Goal: Task Accomplishment & Management: Manage account settings

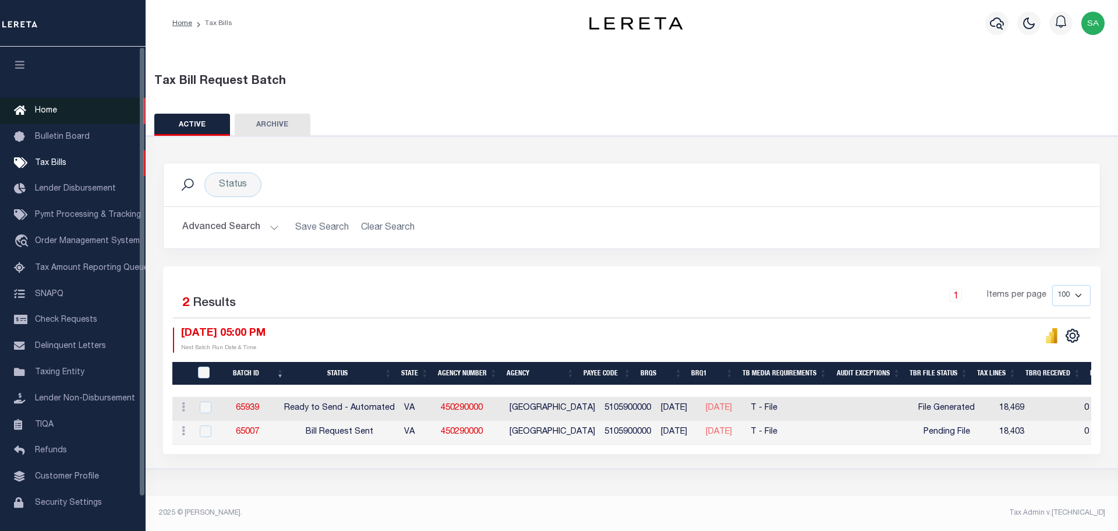
click at [44, 104] on link "Home" at bounding box center [73, 111] width 146 height 26
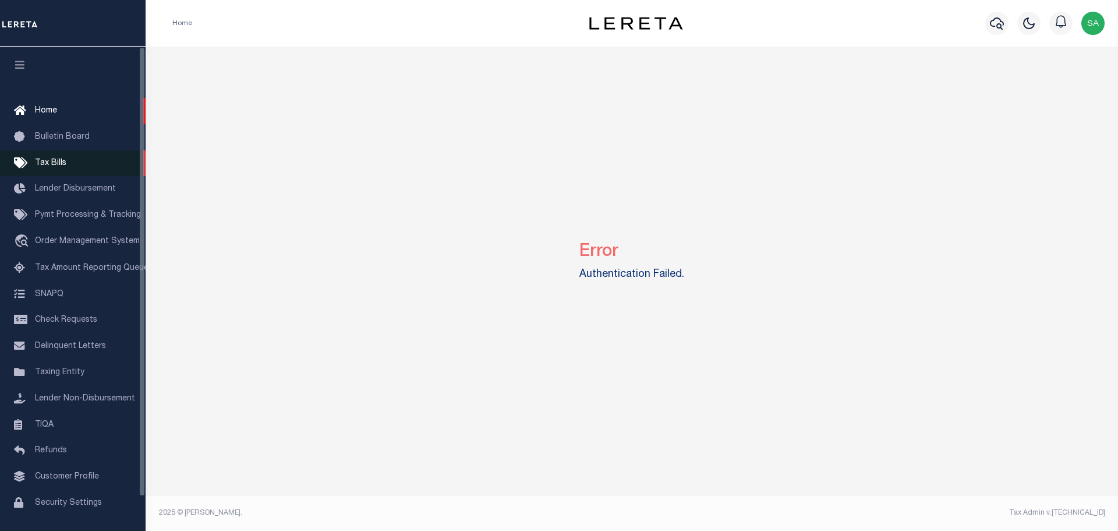
click at [49, 167] on span "Tax Bills" at bounding box center [50, 163] width 31 height 8
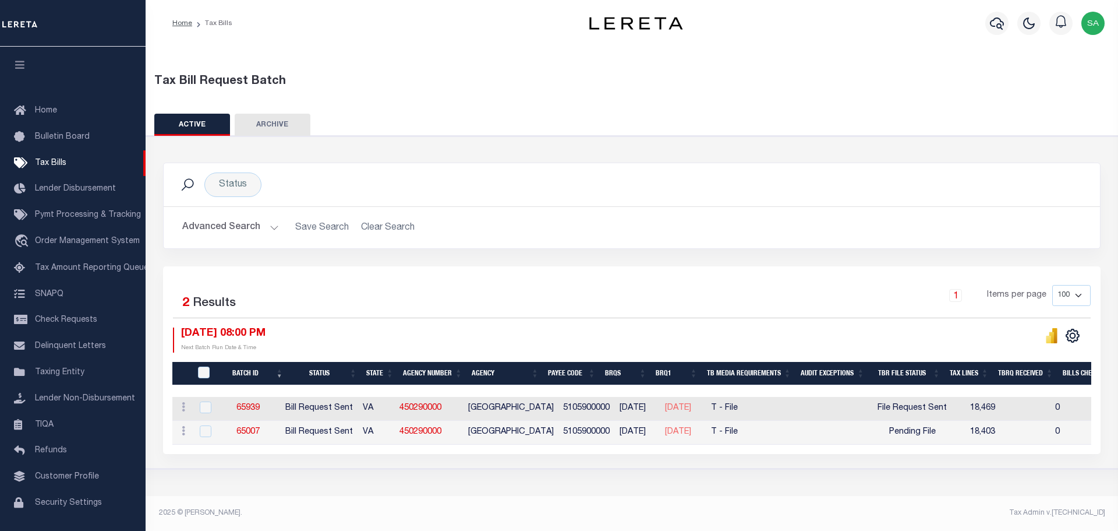
click at [1058, 337] on button at bounding box center [1051, 335] width 23 height 16
click at [1050, 340] on icon "" at bounding box center [1048, 340] width 5 height 8
click at [259, 410] on link "65939" at bounding box center [248, 408] width 23 height 8
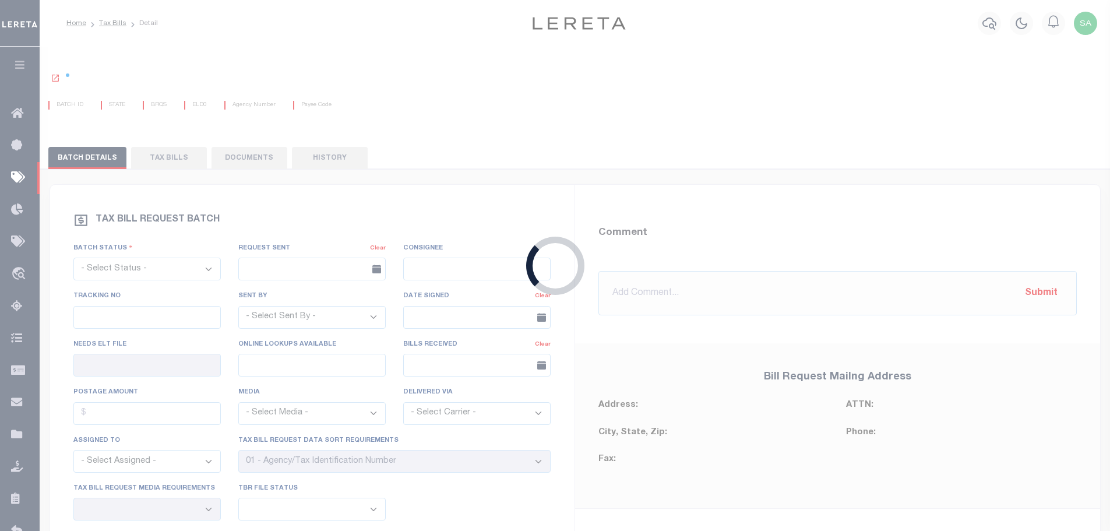
select select "RST"
type input "10/02/2025"
select select
type input "Yes"
type input "No"
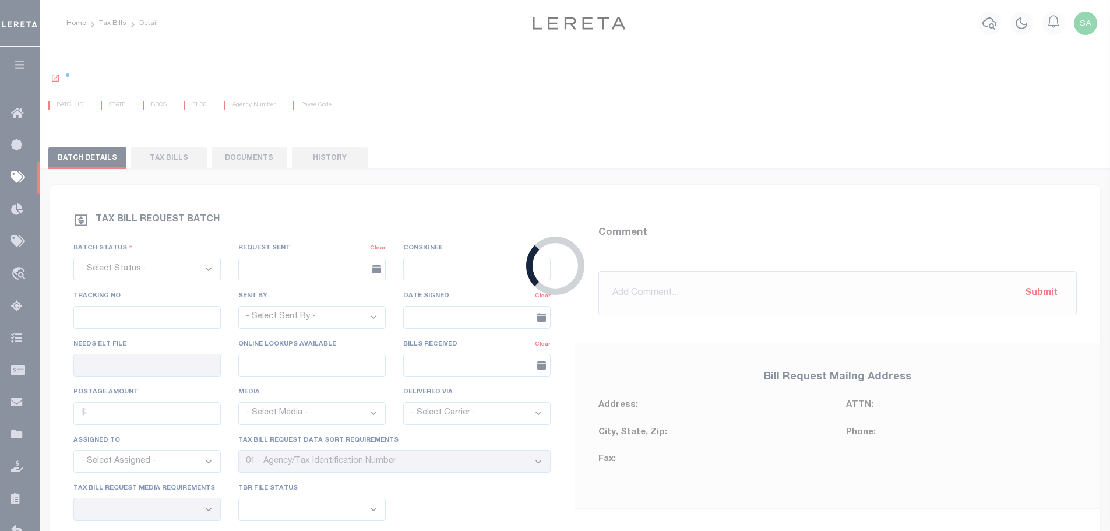
select select "28"
select select "22"
select select "3"
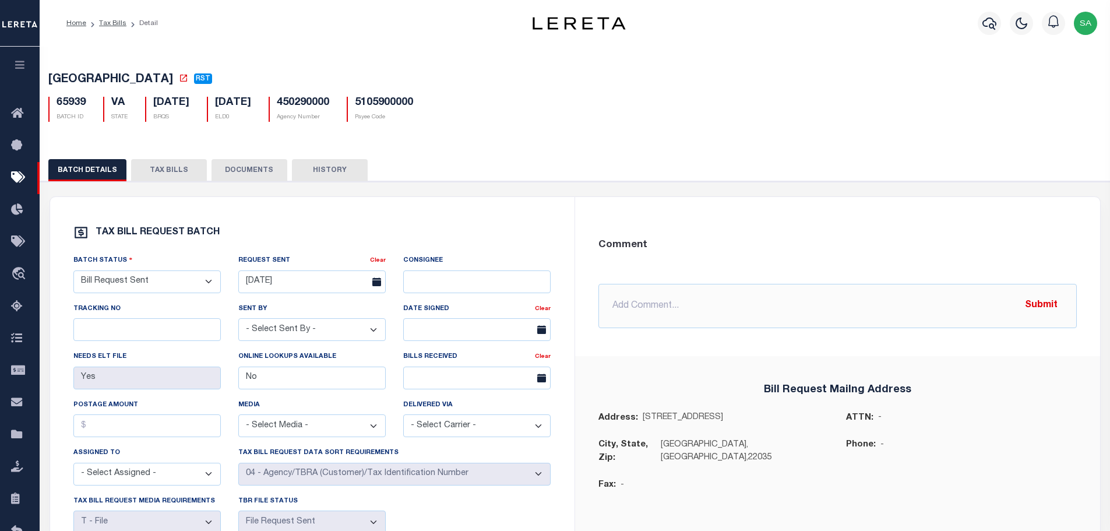
click at [172, 174] on button "TAX BILLS" at bounding box center [169, 170] width 76 height 22
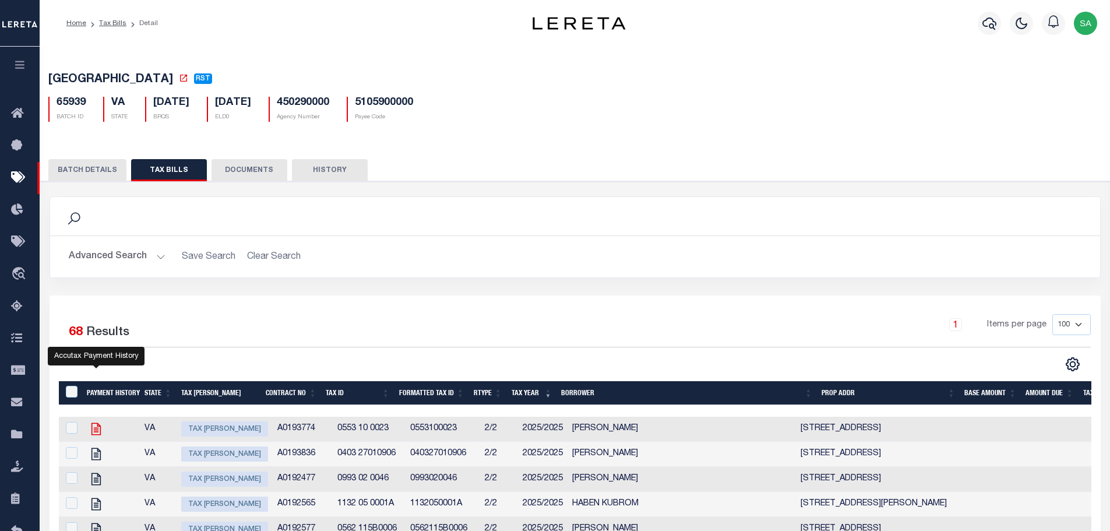
click at [96, 430] on icon "" at bounding box center [96, 428] width 15 height 15
checkbox input "true"
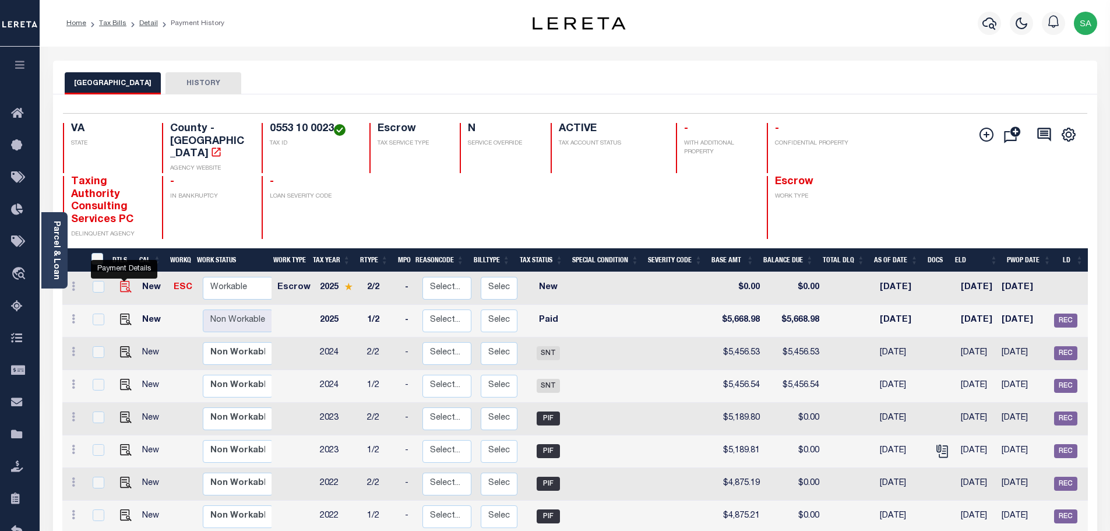
click at [122, 281] on img "" at bounding box center [126, 287] width 12 height 12
checkbox input "true"
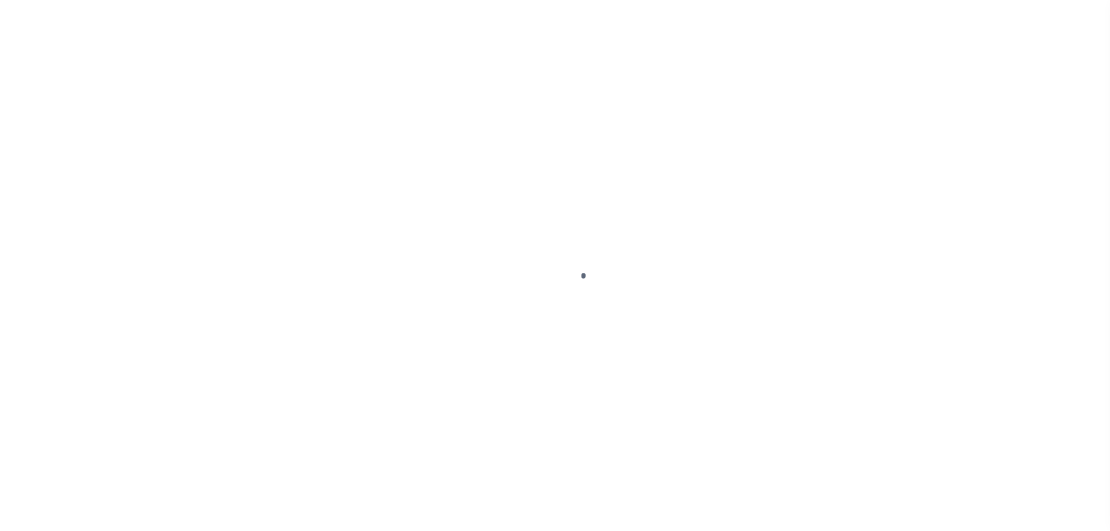
checkbox input "false"
type input "[DATE]"
select select "NW2"
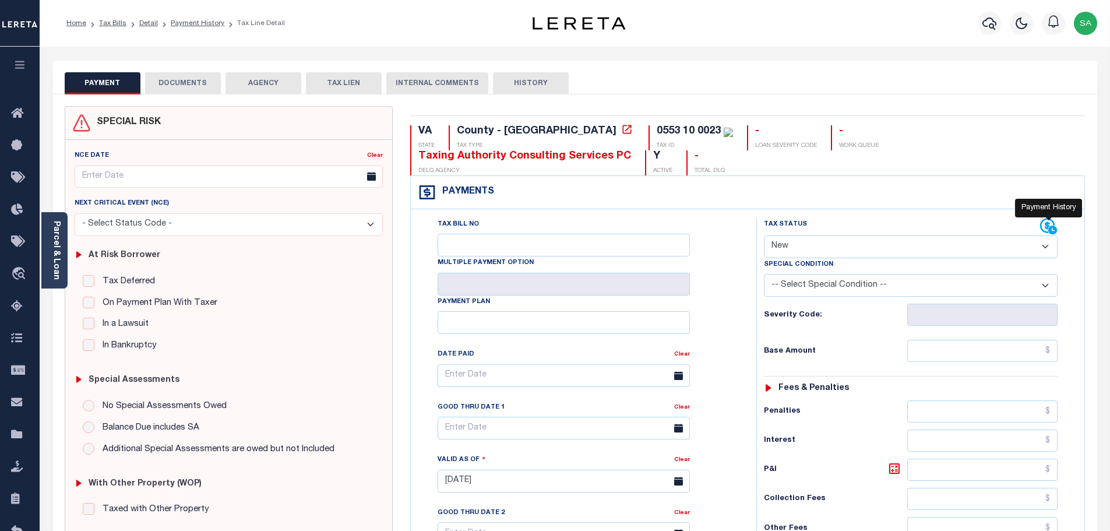
click at [1050, 230] on icon at bounding box center [1052, 229] width 9 height 9
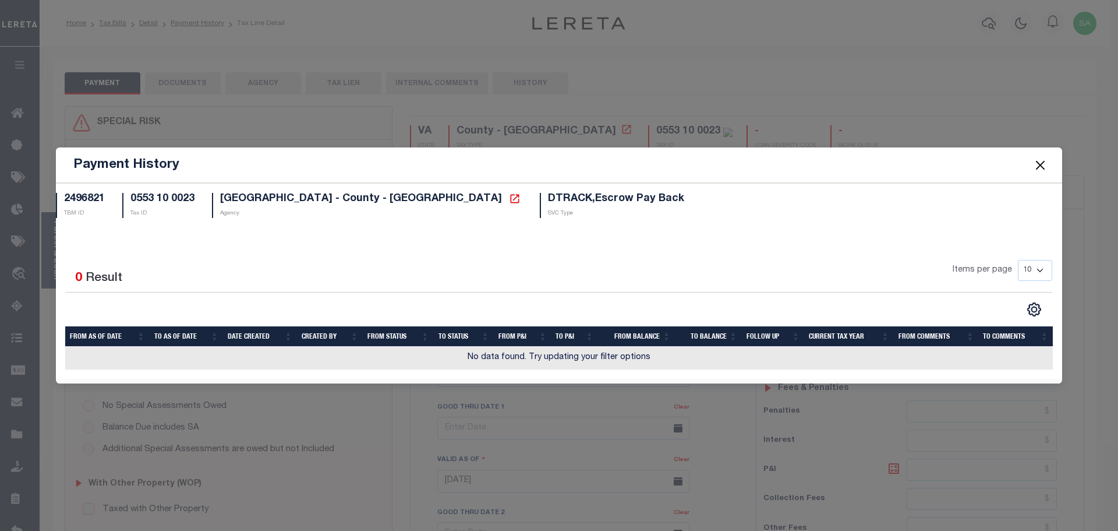
click at [1046, 167] on button "Close" at bounding box center [1040, 164] width 15 height 15
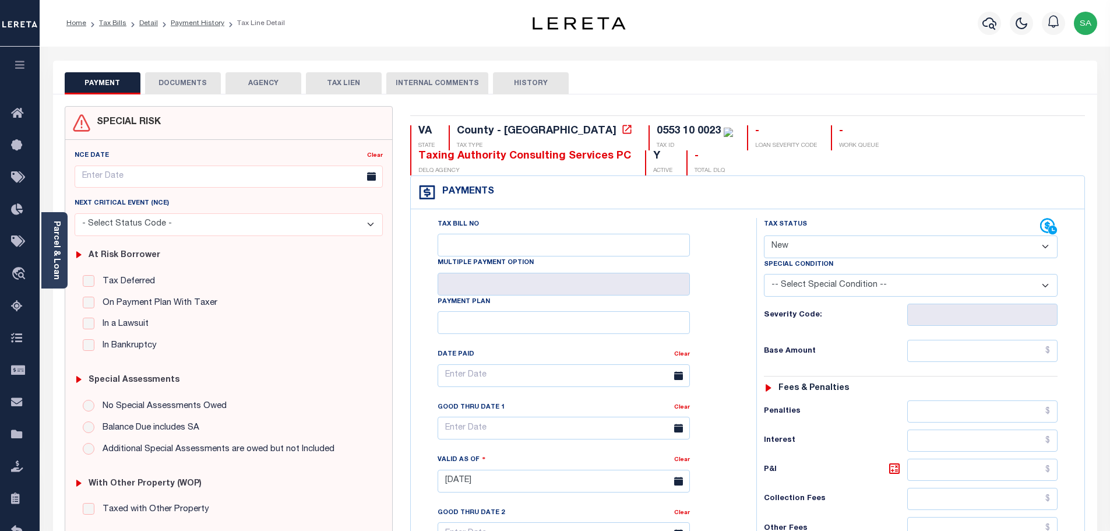
click at [528, 84] on button "HISTORY" at bounding box center [531, 83] width 76 height 22
select select "50"
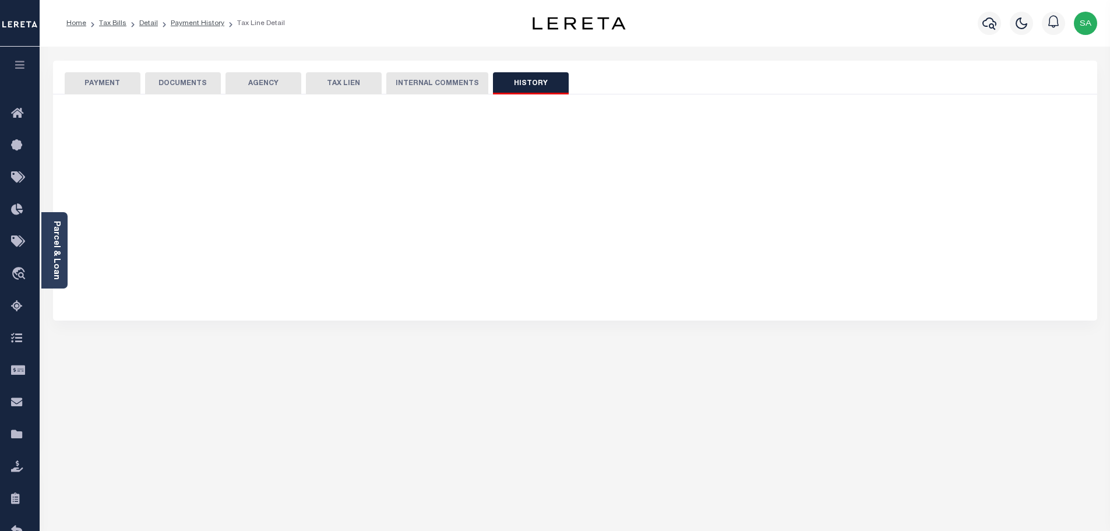
select select "50"
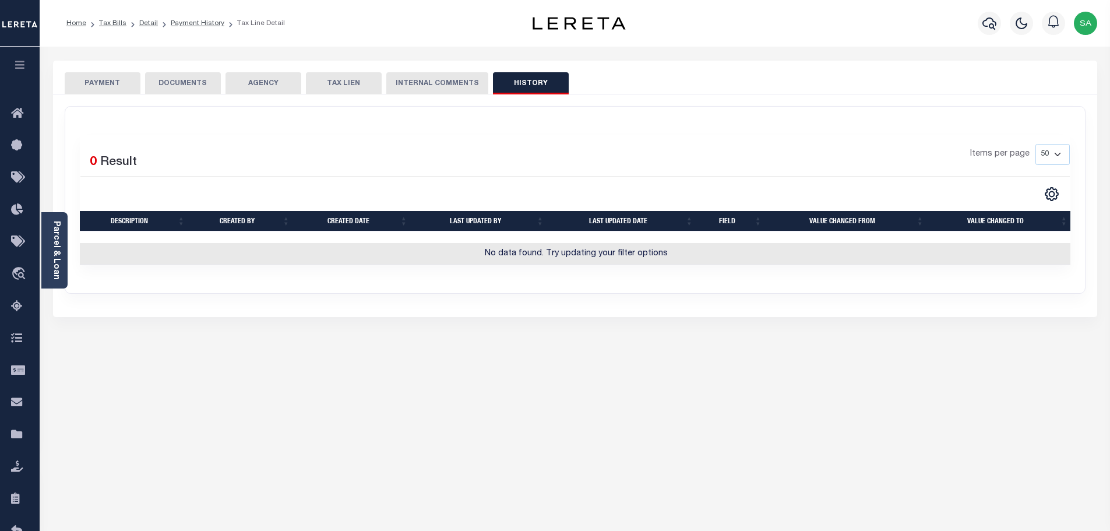
click at [93, 87] on button "PAYMENT" at bounding box center [103, 83] width 76 height 22
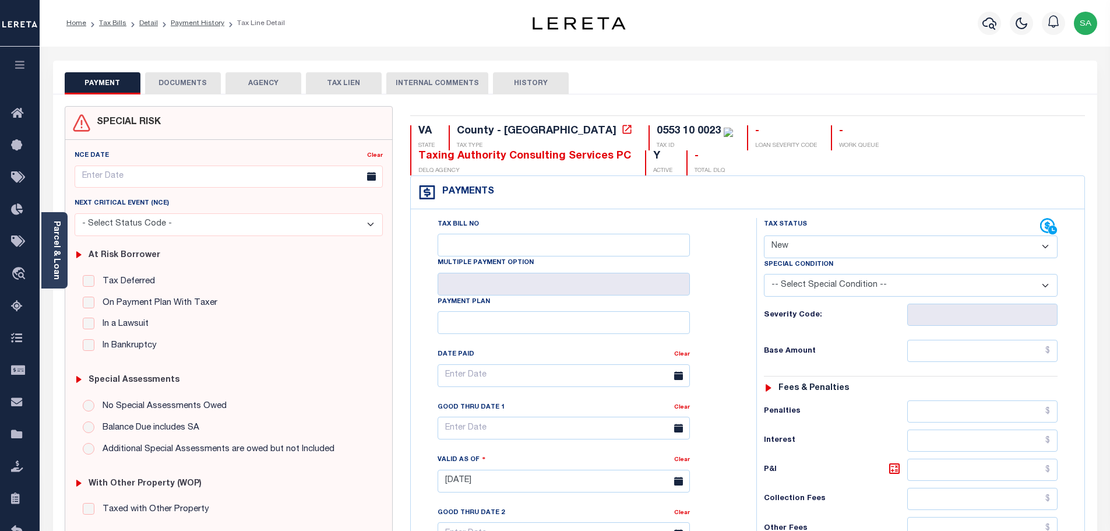
click at [174, 89] on button "DOCUMENTS" at bounding box center [183, 83] width 76 height 22
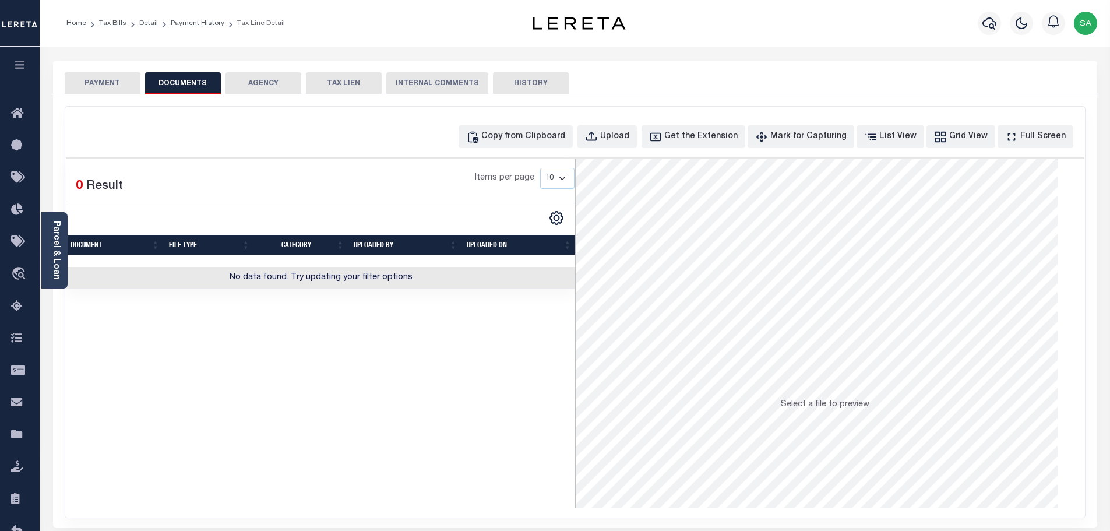
click at [110, 90] on button "PAYMENT" at bounding box center [103, 83] width 76 height 22
